Goal: Check status

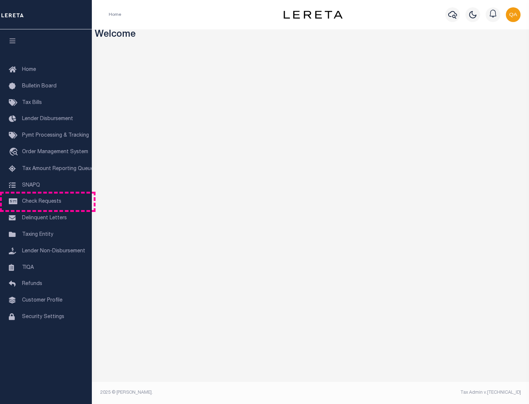
click at [46, 202] on span "Check Requests" at bounding box center [41, 201] width 39 height 5
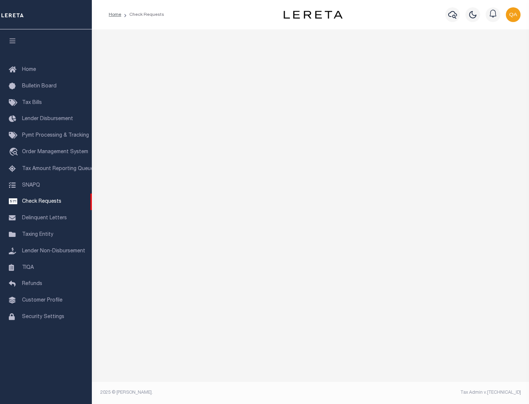
select select "50"
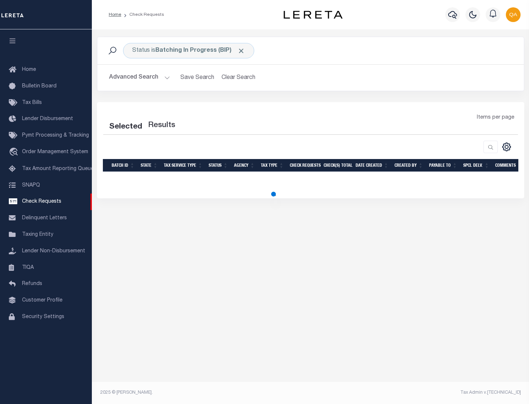
select select "50"
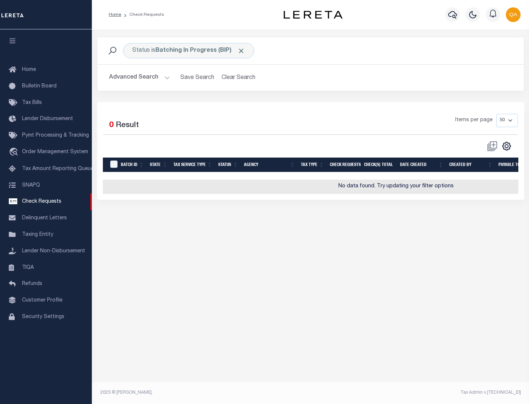
click at [241, 51] on span "Click to Remove" at bounding box center [241, 51] width 8 height 8
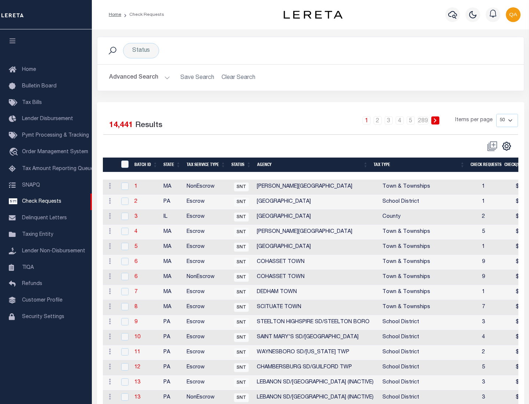
scroll to position [354, 0]
